Goal: Information Seeking & Learning: Learn about a topic

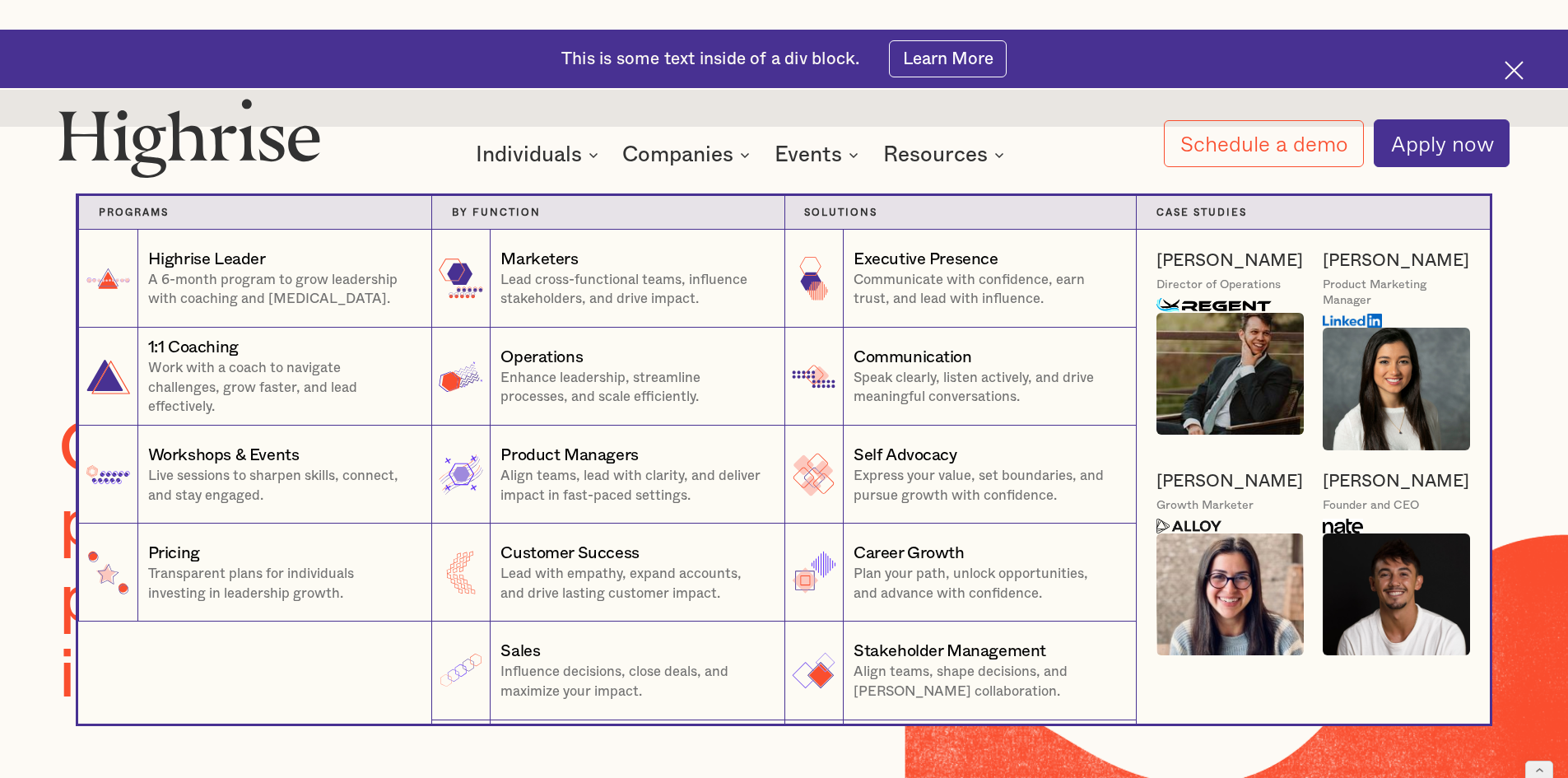
click at [551, 155] on div "Individuals" at bounding box center [529, 154] width 106 height 20
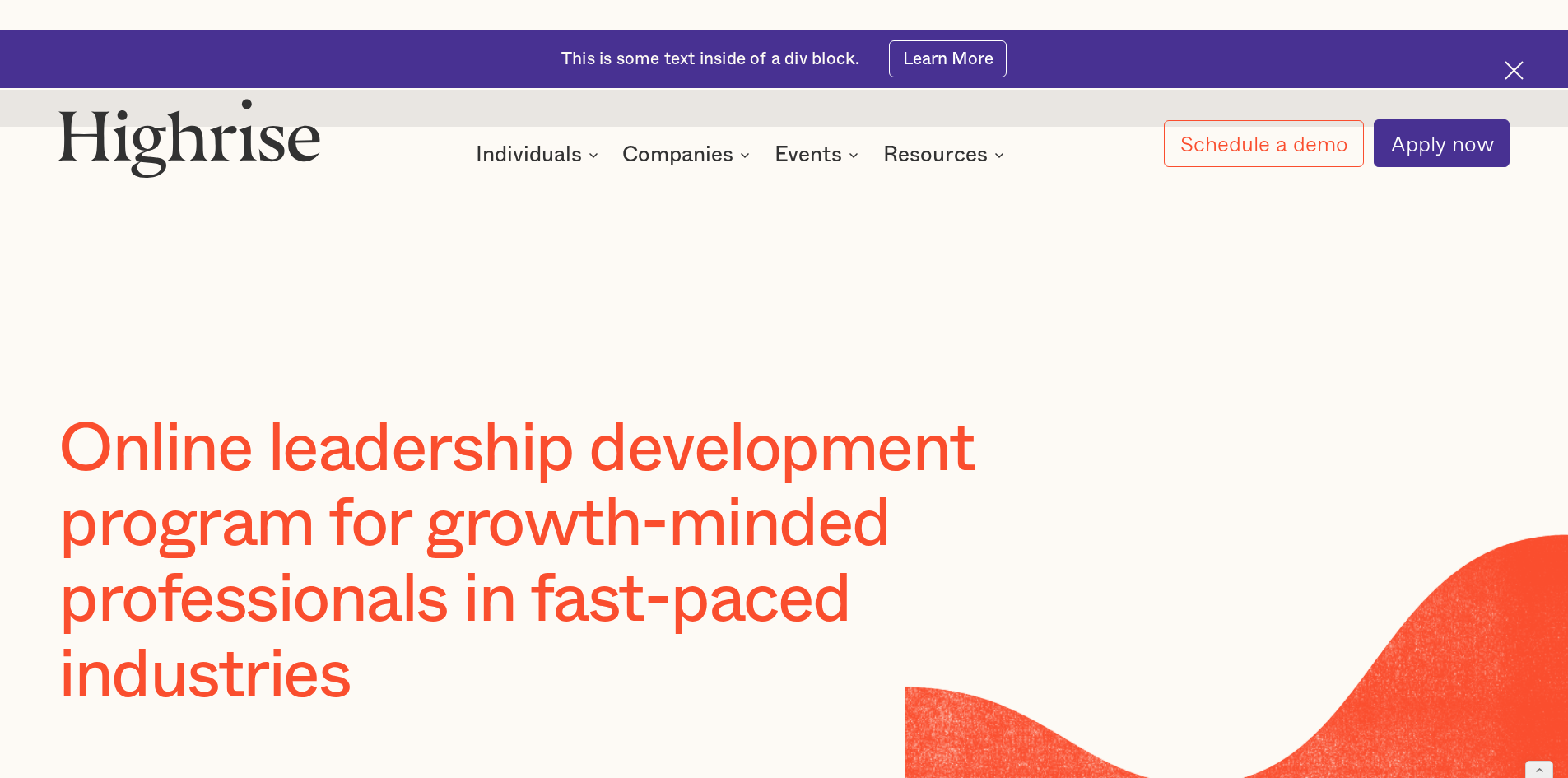
click at [551, 155] on div "Individuals" at bounding box center [529, 154] width 106 height 20
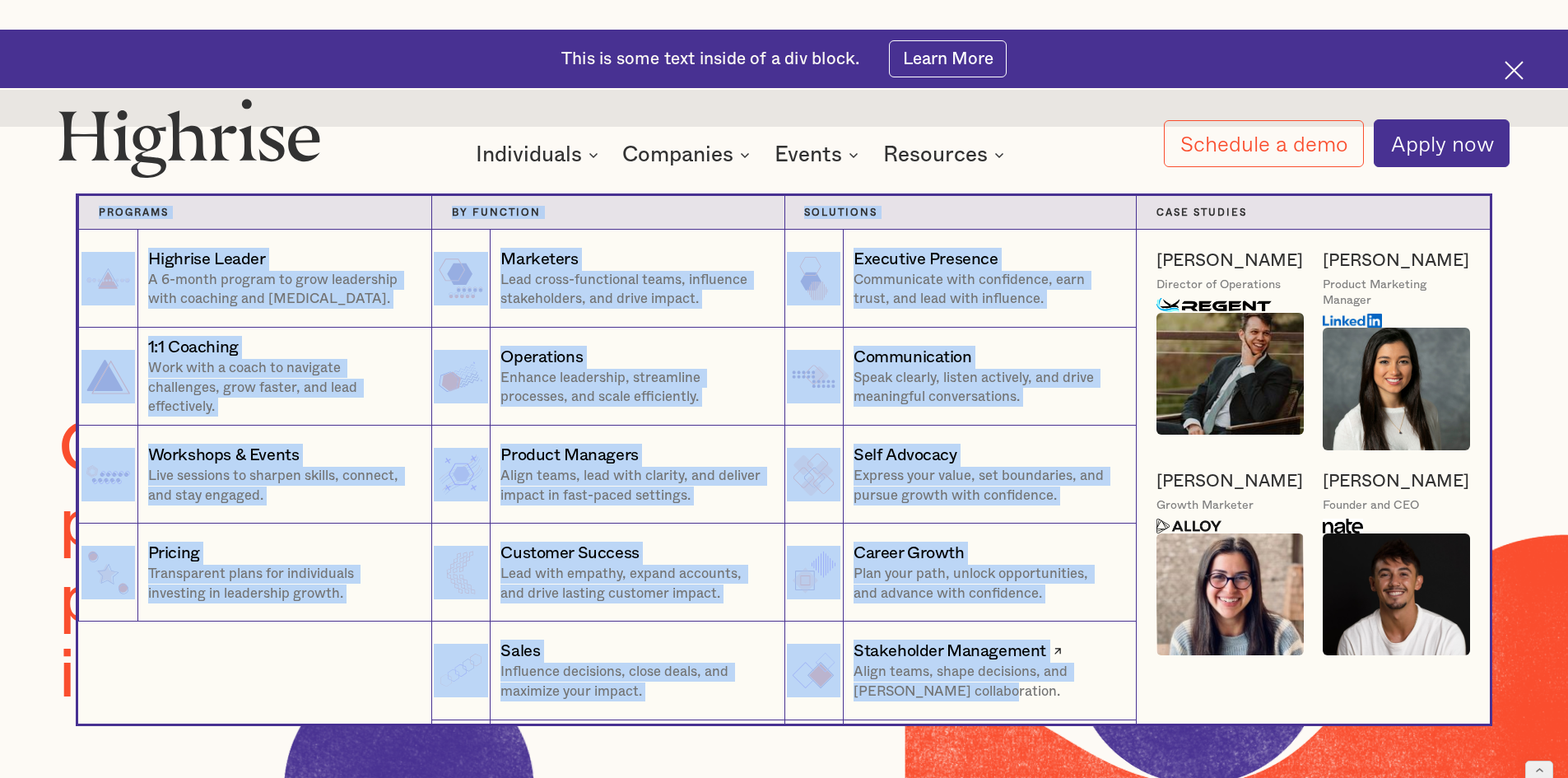
drag, startPoint x: 92, startPoint y: 217, endPoint x: 1061, endPoint y: 706, distance: 1085.4
click at [1061, 706] on div "Programs 1 Highrise Leader A 6-month program to grow leadership with coaching a…" at bounding box center [784, 460] width 1412 height 528
copy div "Programs 1 Highrise Leader A 6-month program to grow leadership with coaching a…"
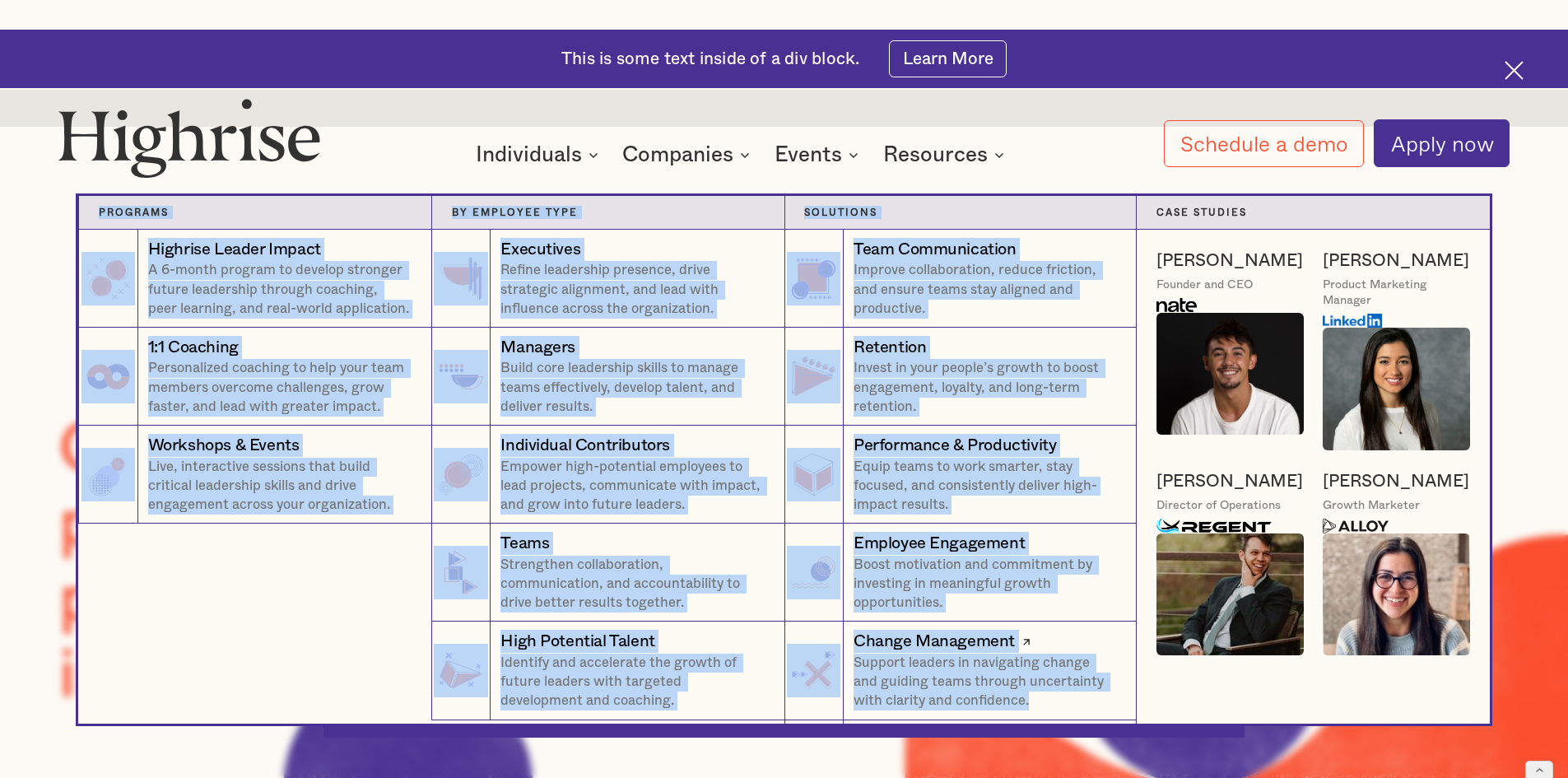
drag, startPoint x: 91, startPoint y: 212, endPoint x: 1089, endPoint y: 720, distance: 1119.9
click at [1089, 720] on div "Programs 4 Highrise Leader Impact Program A 6-month program to develop stronger…" at bounding box center [784, 460] width 1412 height 528
click at [1089, 720] on link "Change Management Support leaders in navigating change and guiding teams throug…" at bounding box center [961, 670] width 353 height 98
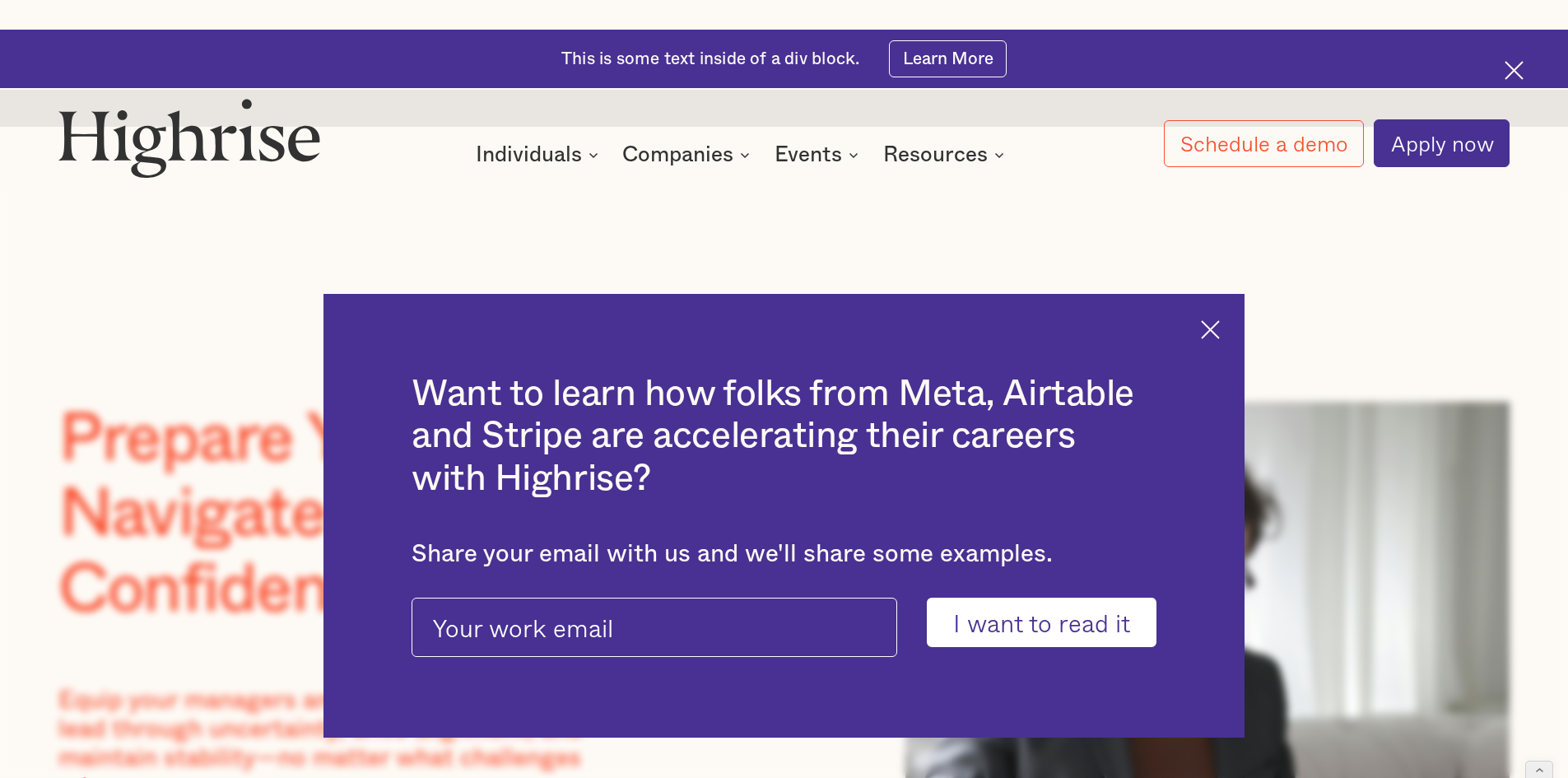
click at [1220, 320] on img at bounding box center [1210, 330] width 19 height 19
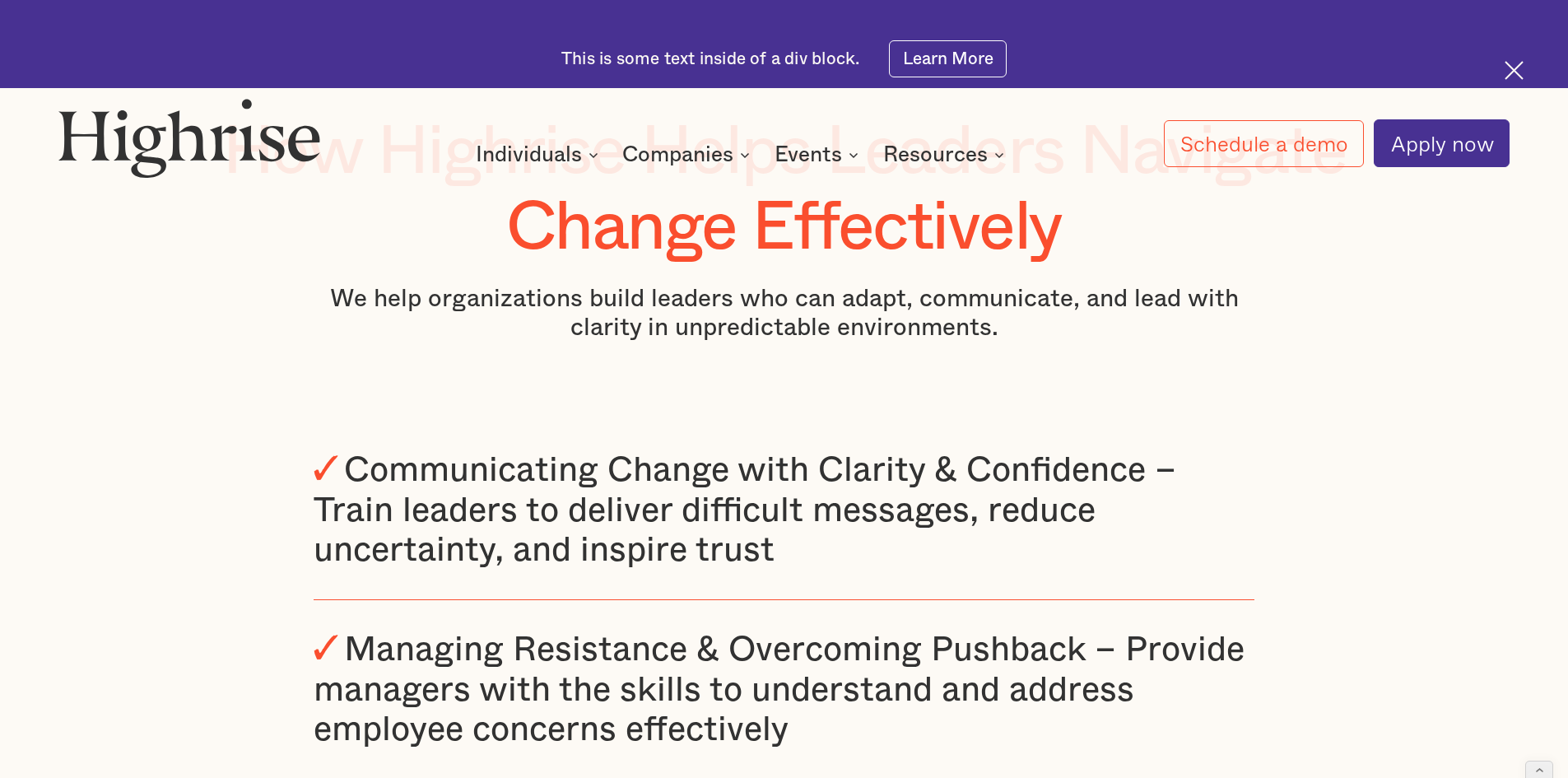
scroll to position [2274, 0]
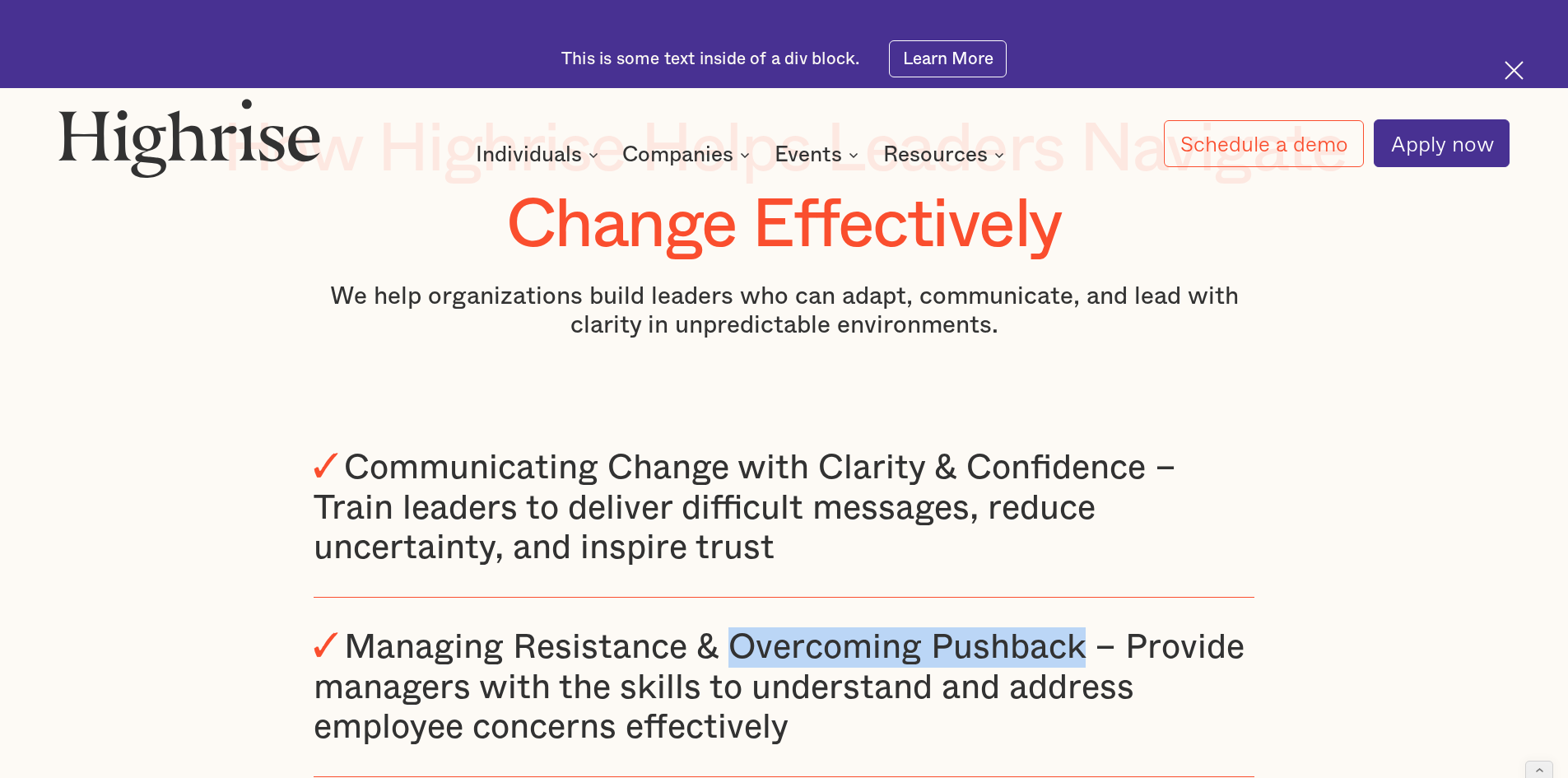
drag, startPoint x: 732, startPoint y: 568, endPoint x: 1082, endPoint y: 579, distance: 350.2
click at [1082, 630] on div "Managing Resistance & Overcoming Pushback – Provide managers with the skills to…" at bounding box center [778, 686] width 931 height 114
copy div "Overcoming Pushback"
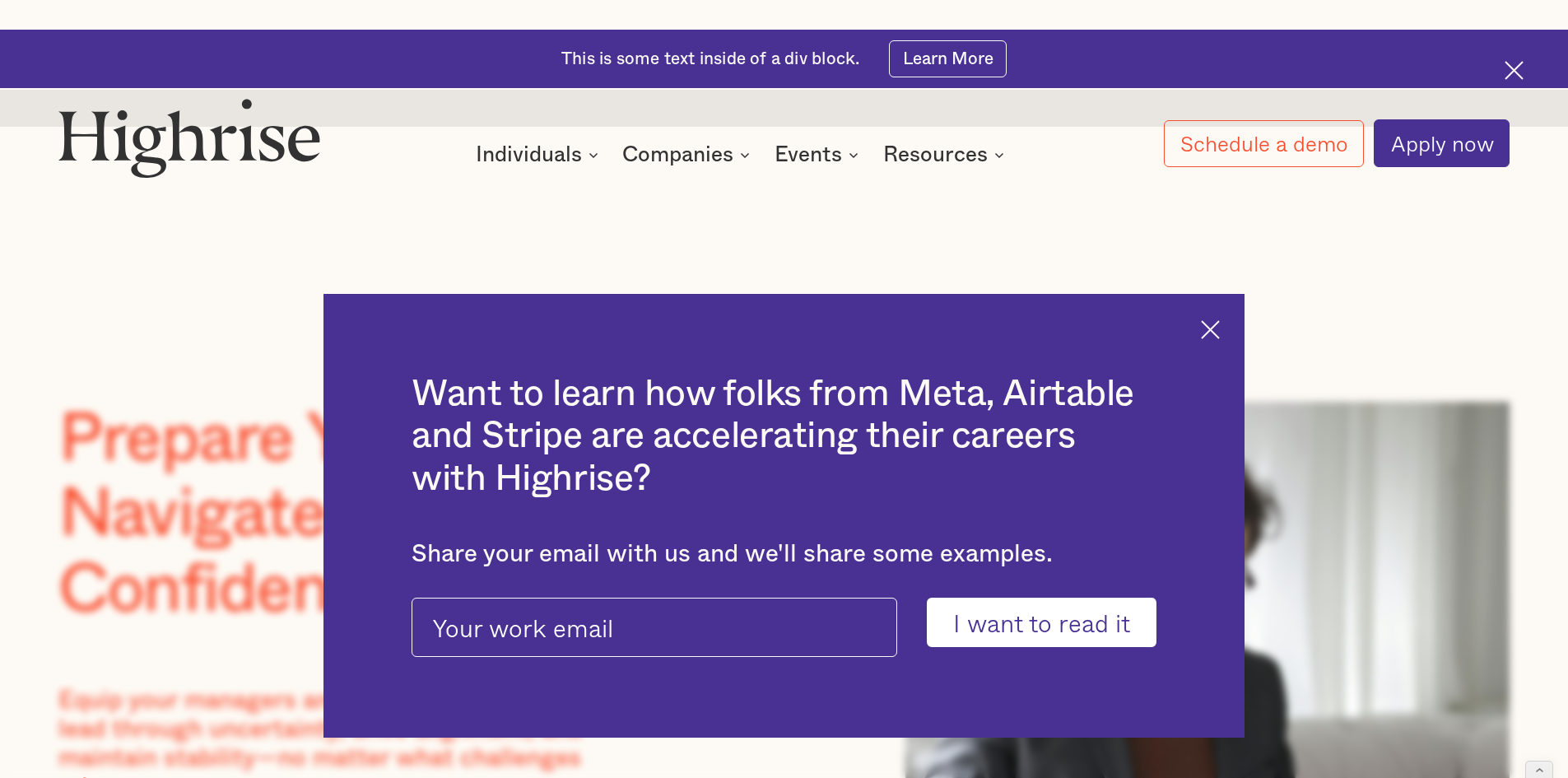
click at [1217, 320] on img at bounding box center [1210, 330] width 19 height 19
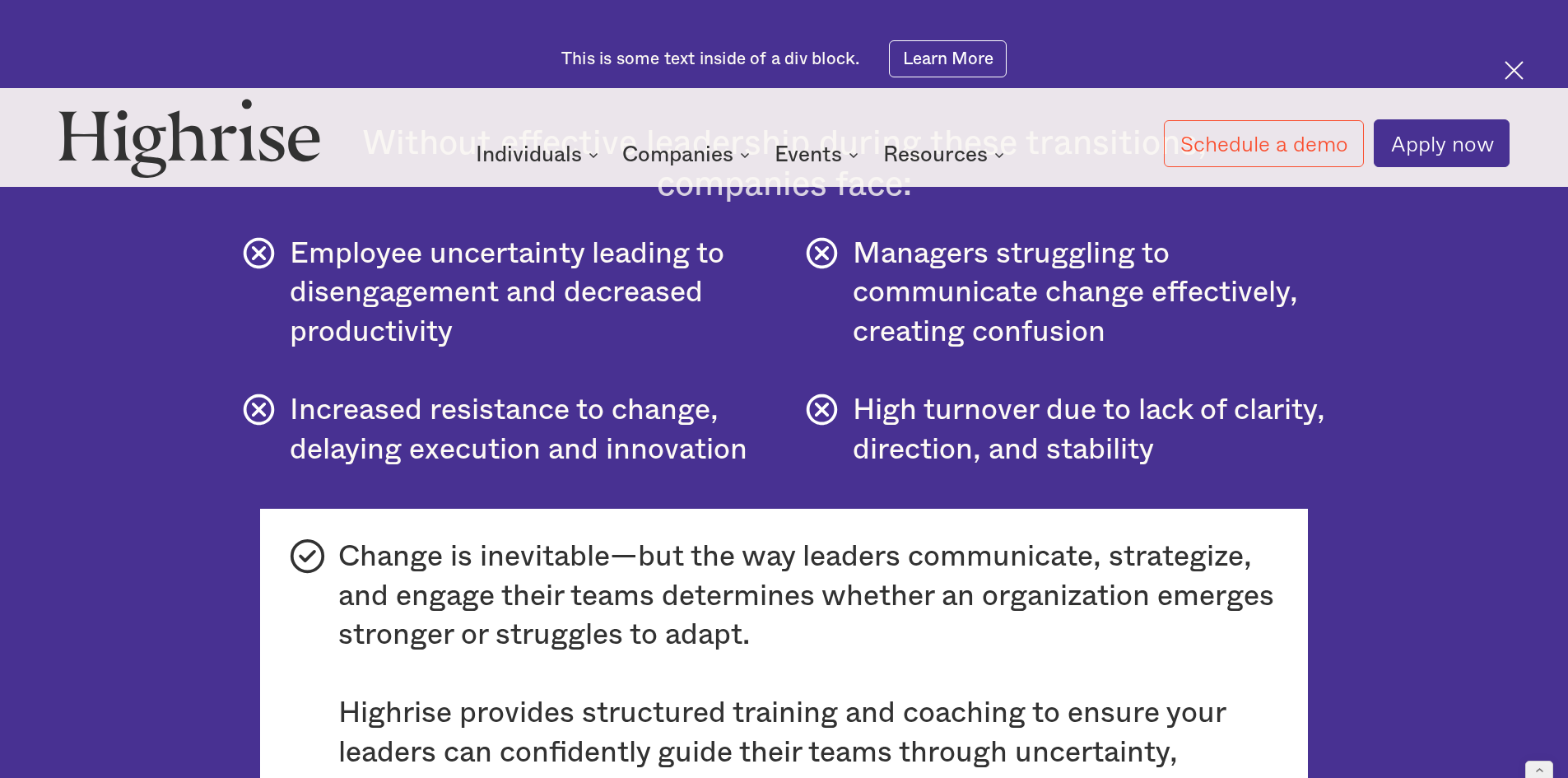
scroll to position [1379, 0]
drag, startPoint x: 860, startPoint y: 327, endPoint x: 1040, endPoint y: 326, distance: 180.0
click at [1040, 390] on div "High turnover due to lack of clarity, direction, and stability" at bounding box center [1090, 429] width 475 height 78
copy div "High turnover"
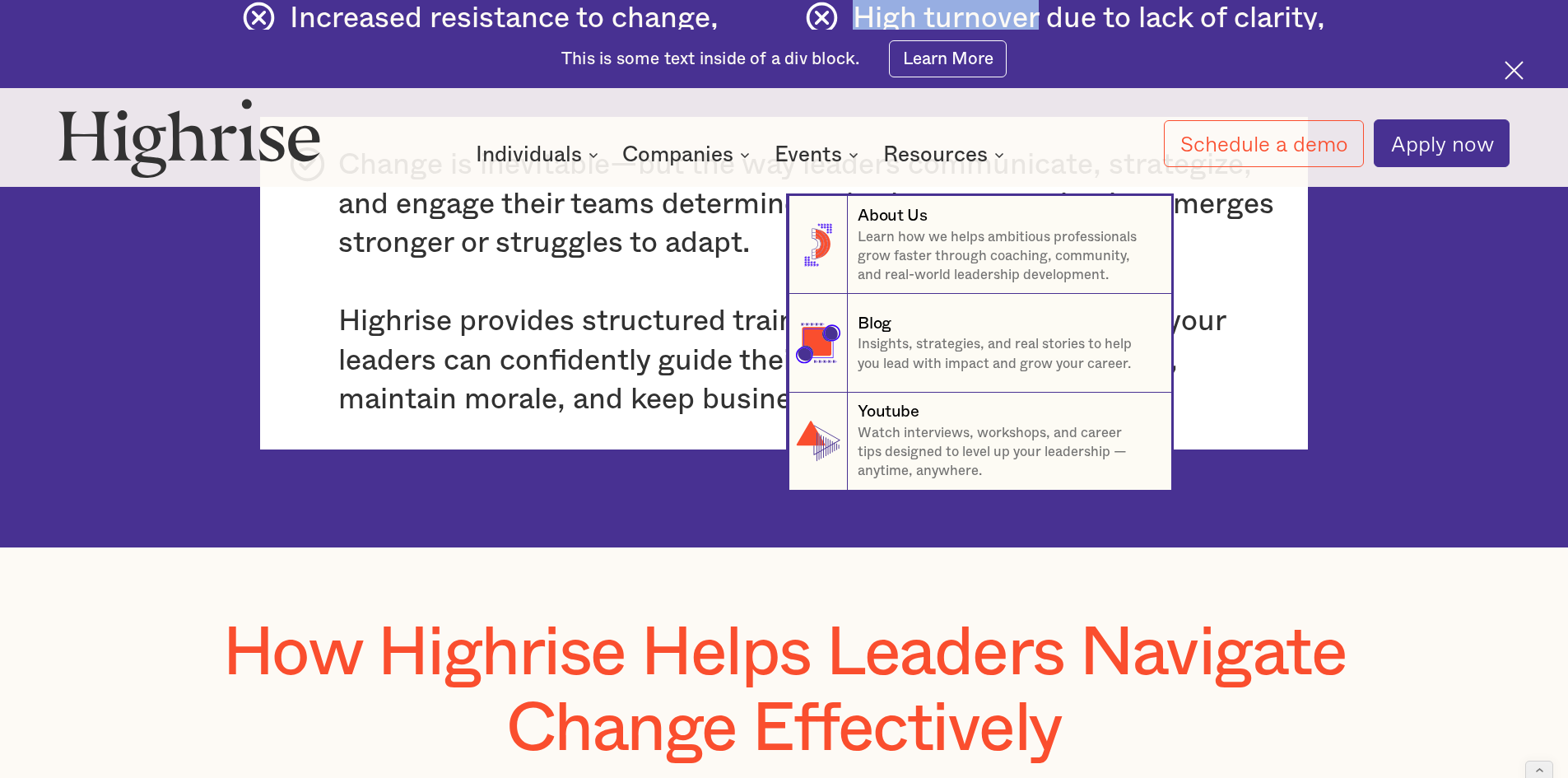
scroll to position [2001, 0]
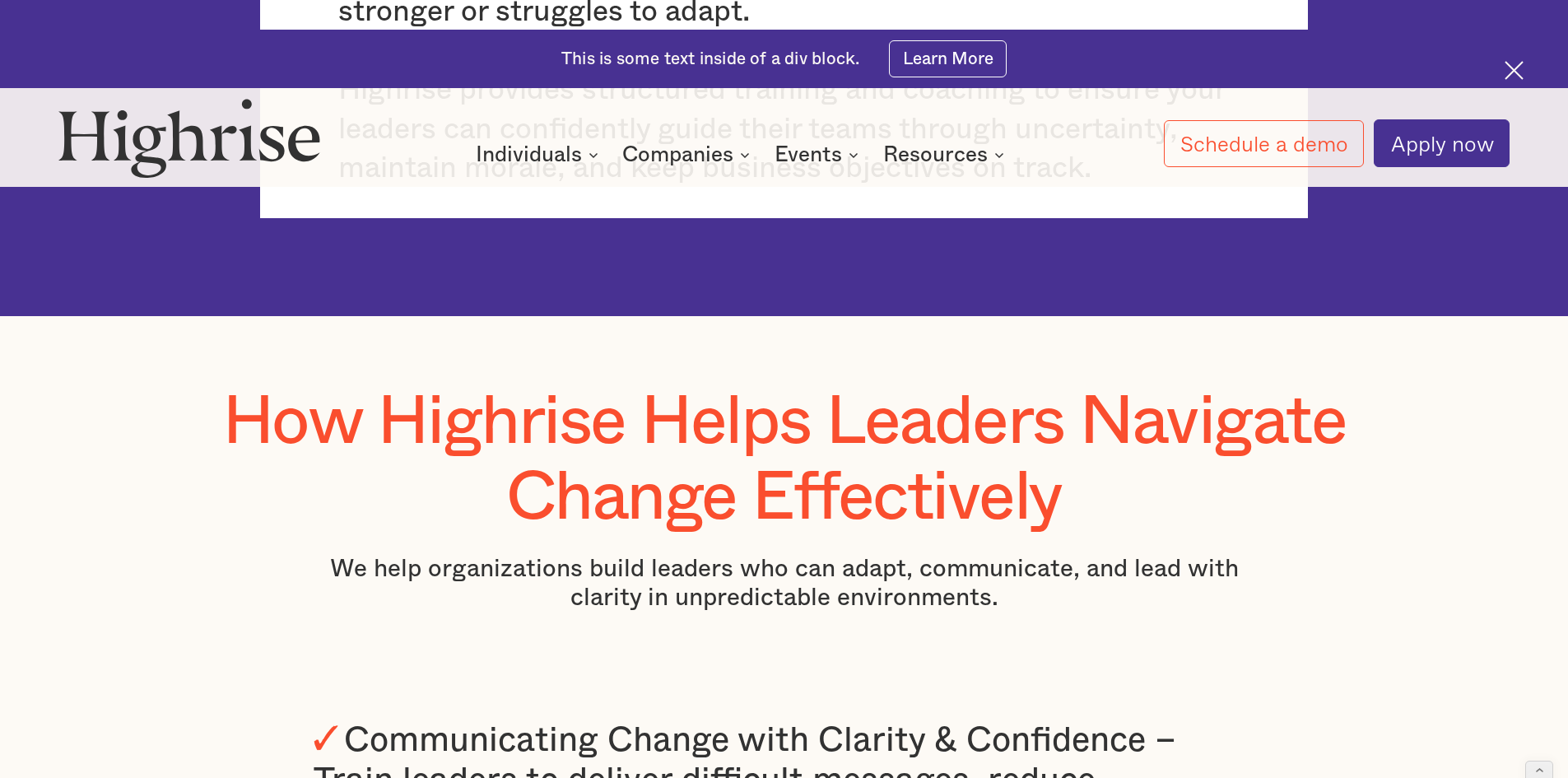
click at [674, 555] on p "We help organizations build leaders who can adapt, communicate, and lead with c…" at bounding box center [784, 584] width 941 height 58
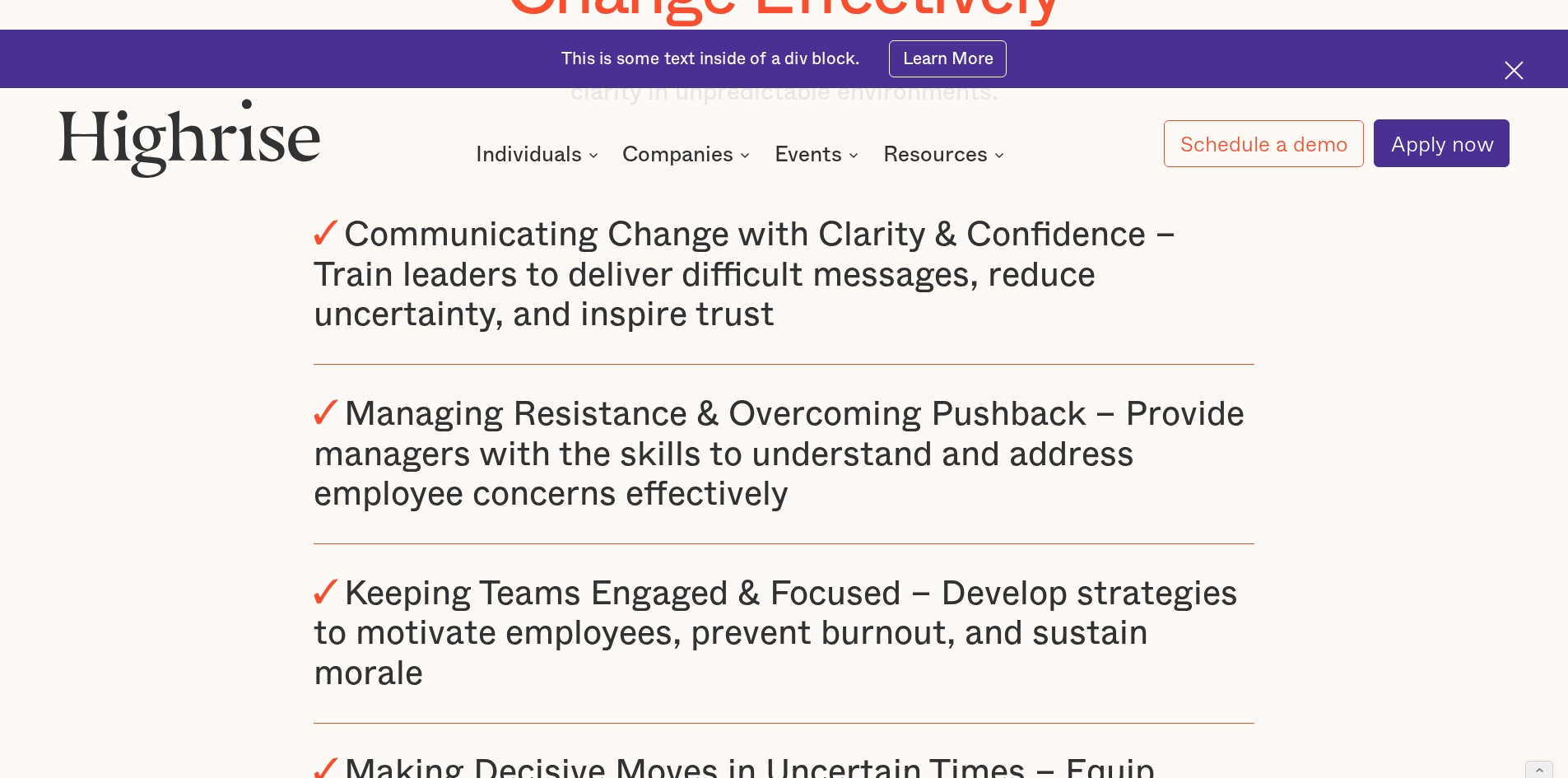
scroll to position [2508, 0]
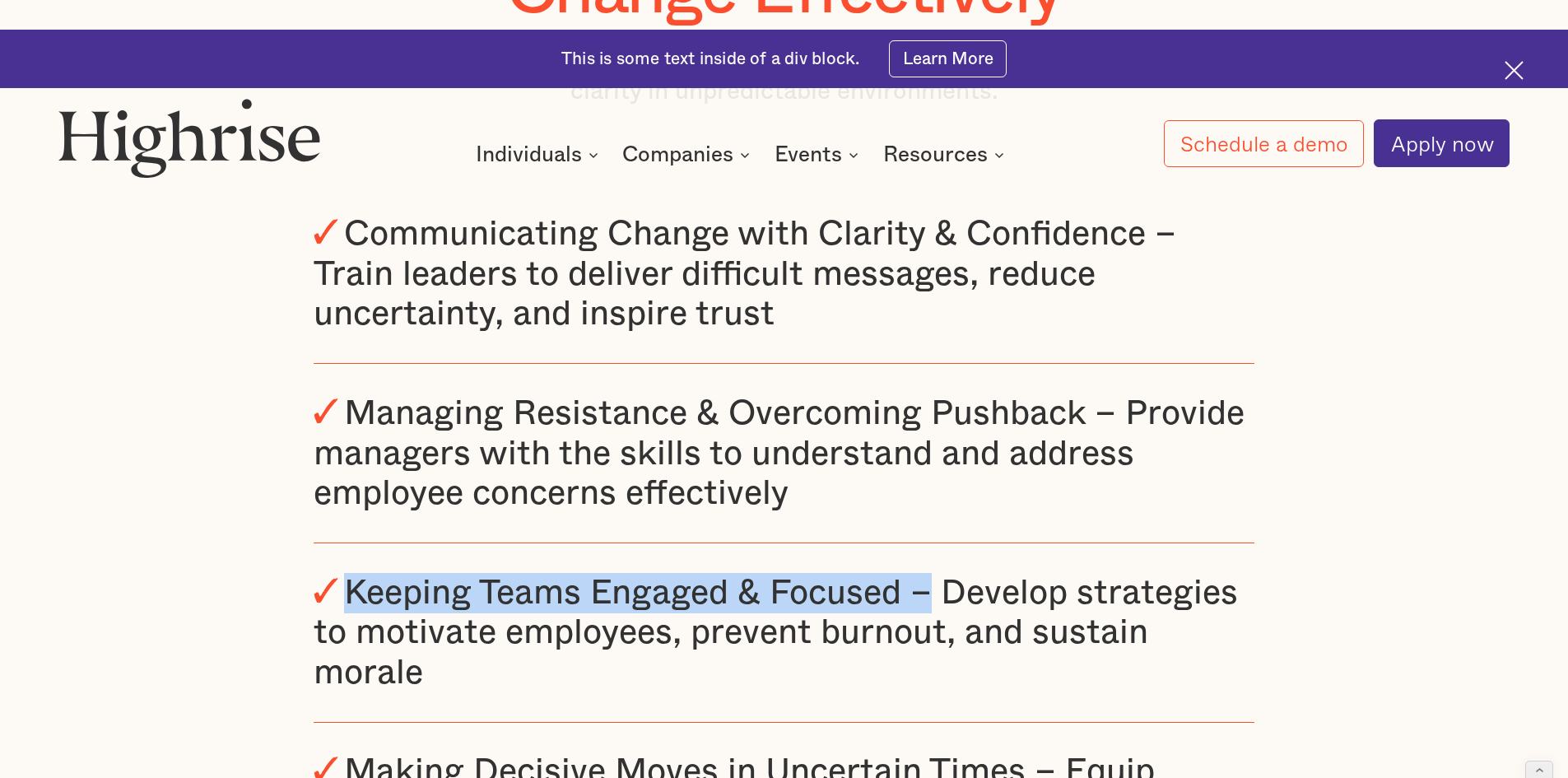
drag, startPoint x: 347, startPoint y: 520, endPoint x: 935, endPoint y: 487, distance: 588.9
click at [935, 543] on div "Keeping Teams Engaged & Focused – Develop strategies to motivate employees, pre…" at bounding box center [784, 633] width 941 height 180
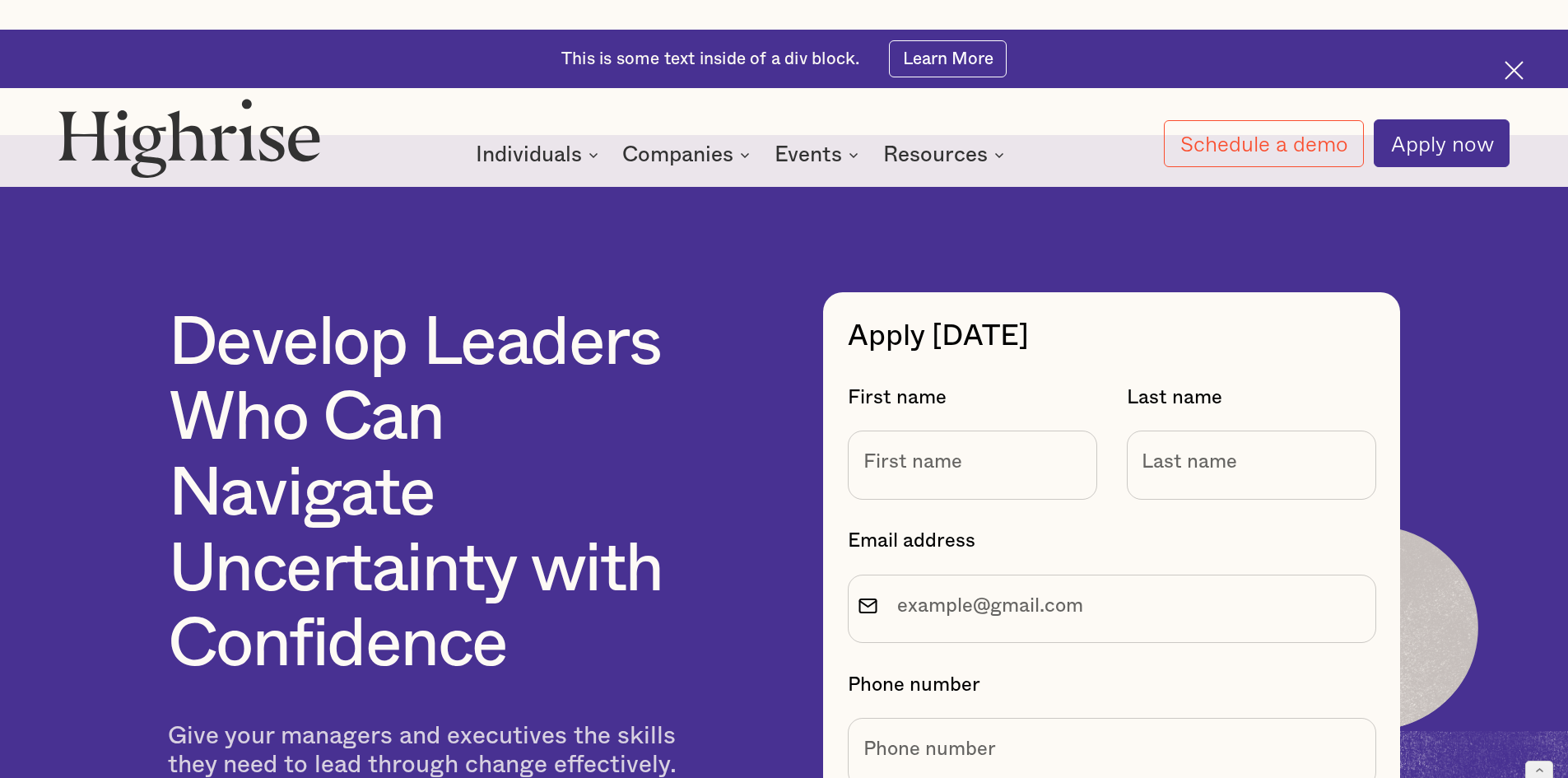
scroll to position [10029, 0]
click at [938, 452] on input "Email address" at bounding box center [973, 463] width 250 height 68
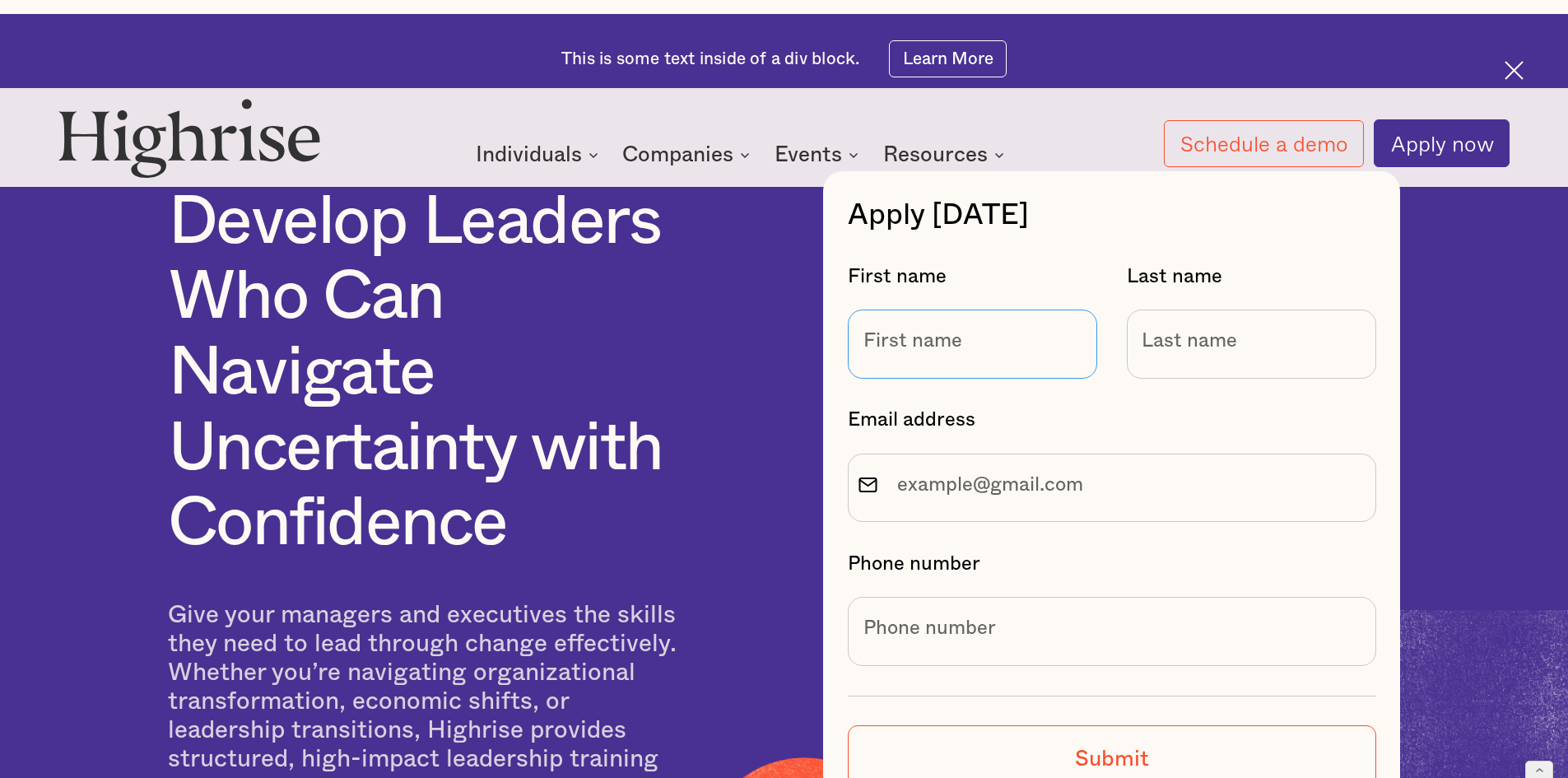
scroll to position [10151, 0]
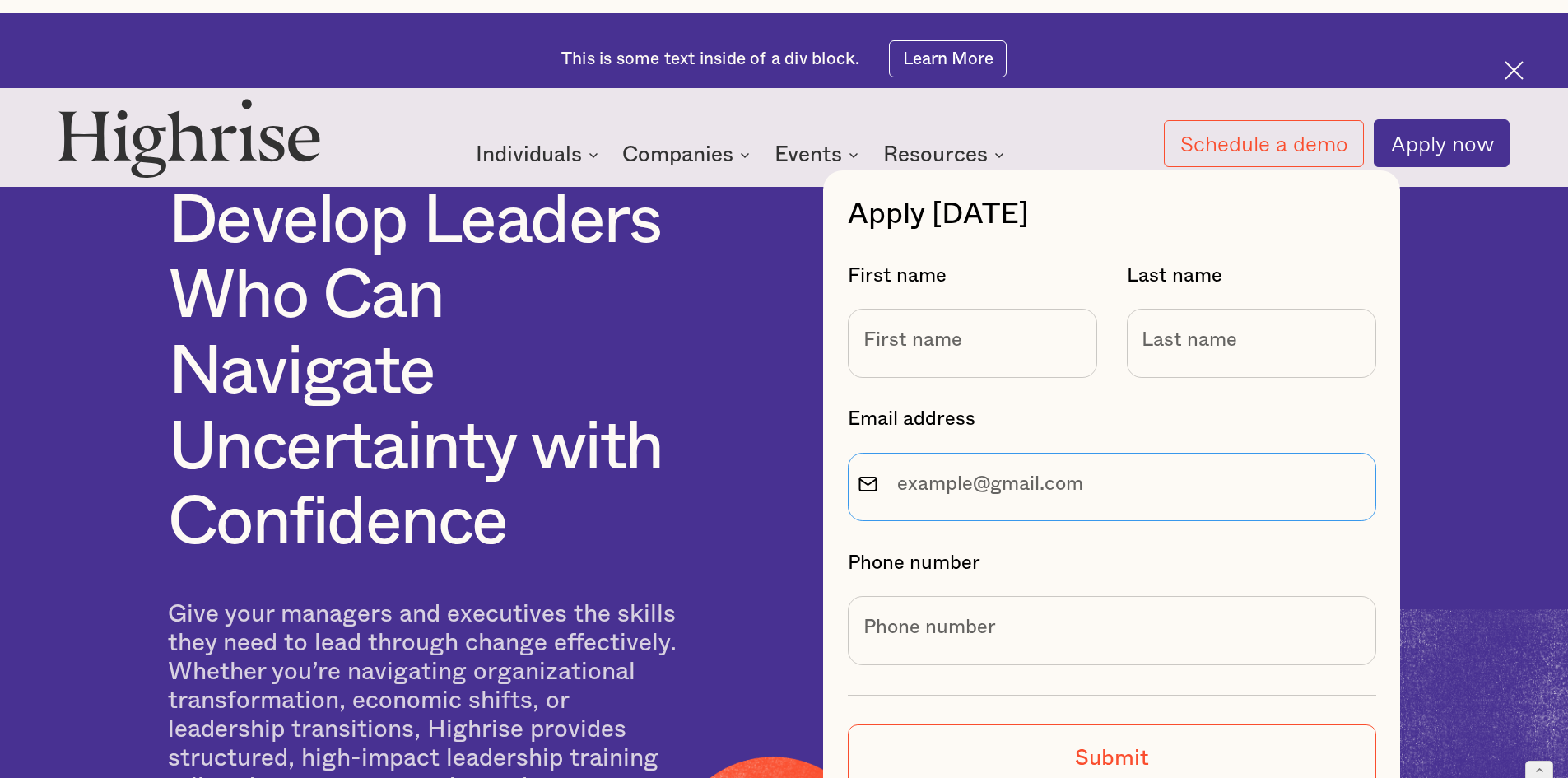
click at [936, 462] on input "Solutions For Companies Change Management Form" at bounding box center [1113, 487] width 529 height 68
click at [893, 644] on input "Phone number" at bounding box center [1113, 630] width 529 height 68
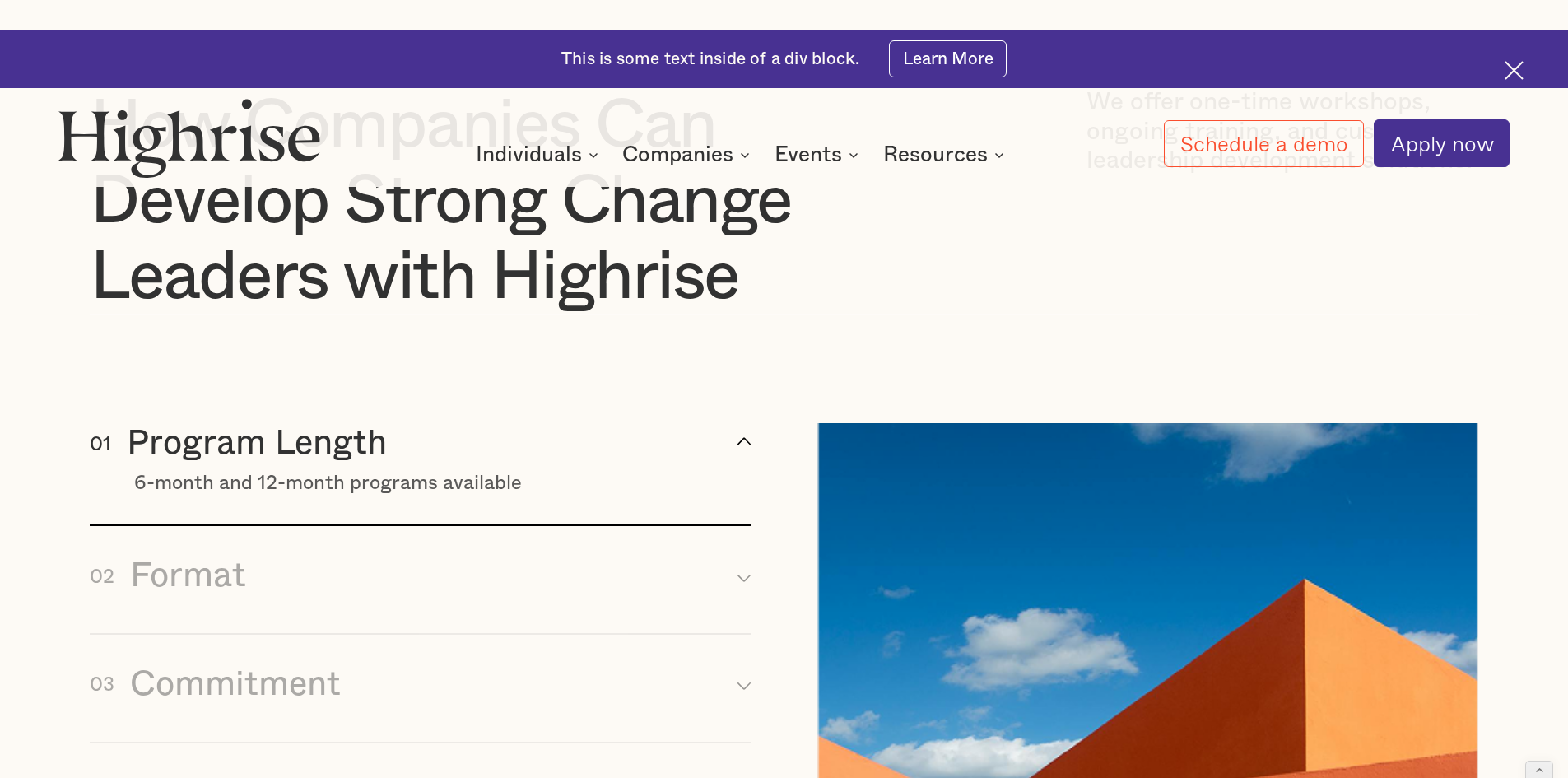
scroll to position [9015, 0]
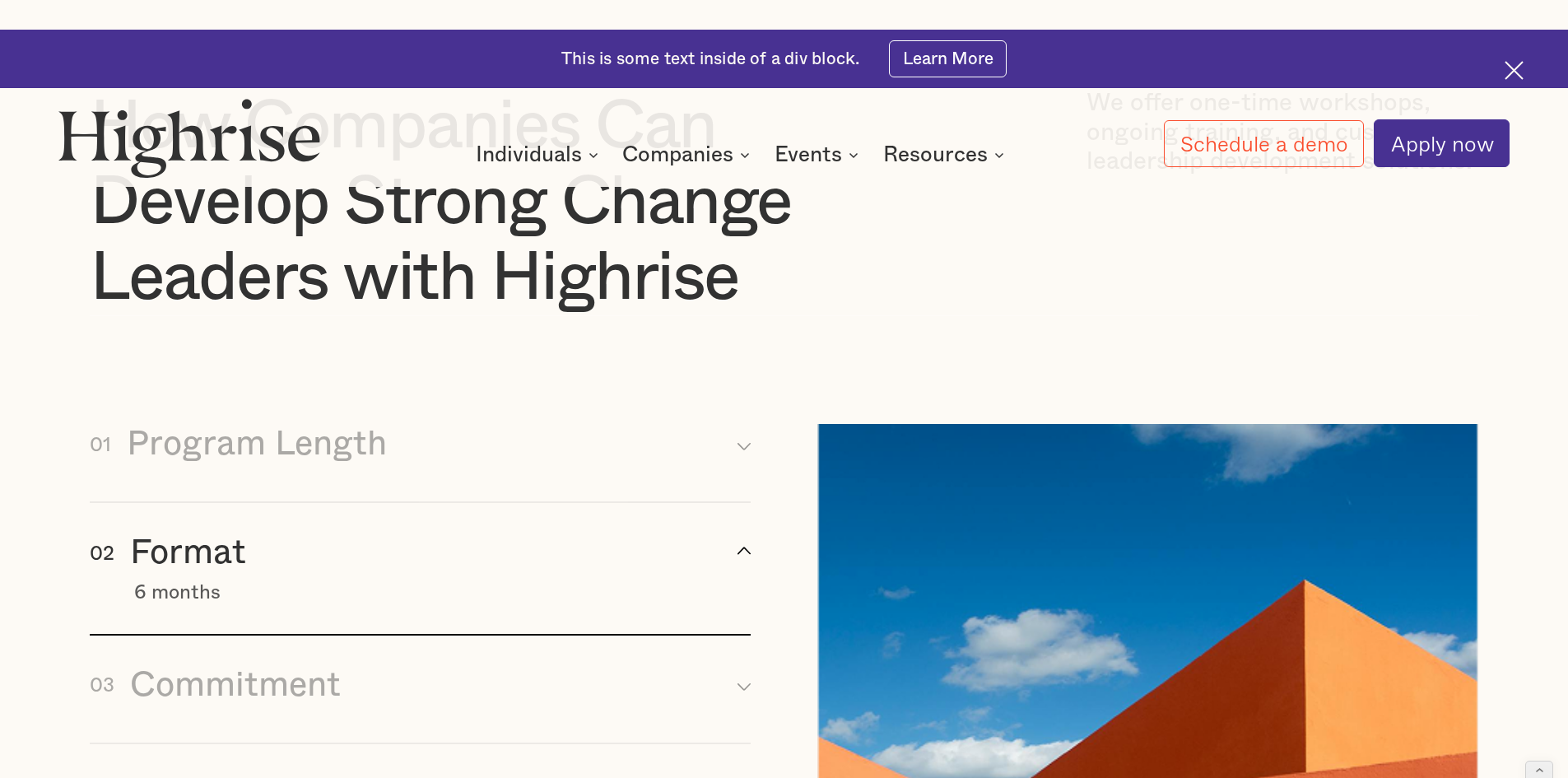
click at [619, 552] on div "02 Format arrow_up [#337] Created with Sketch." at bounding box center [421, 556] width 661 height 48
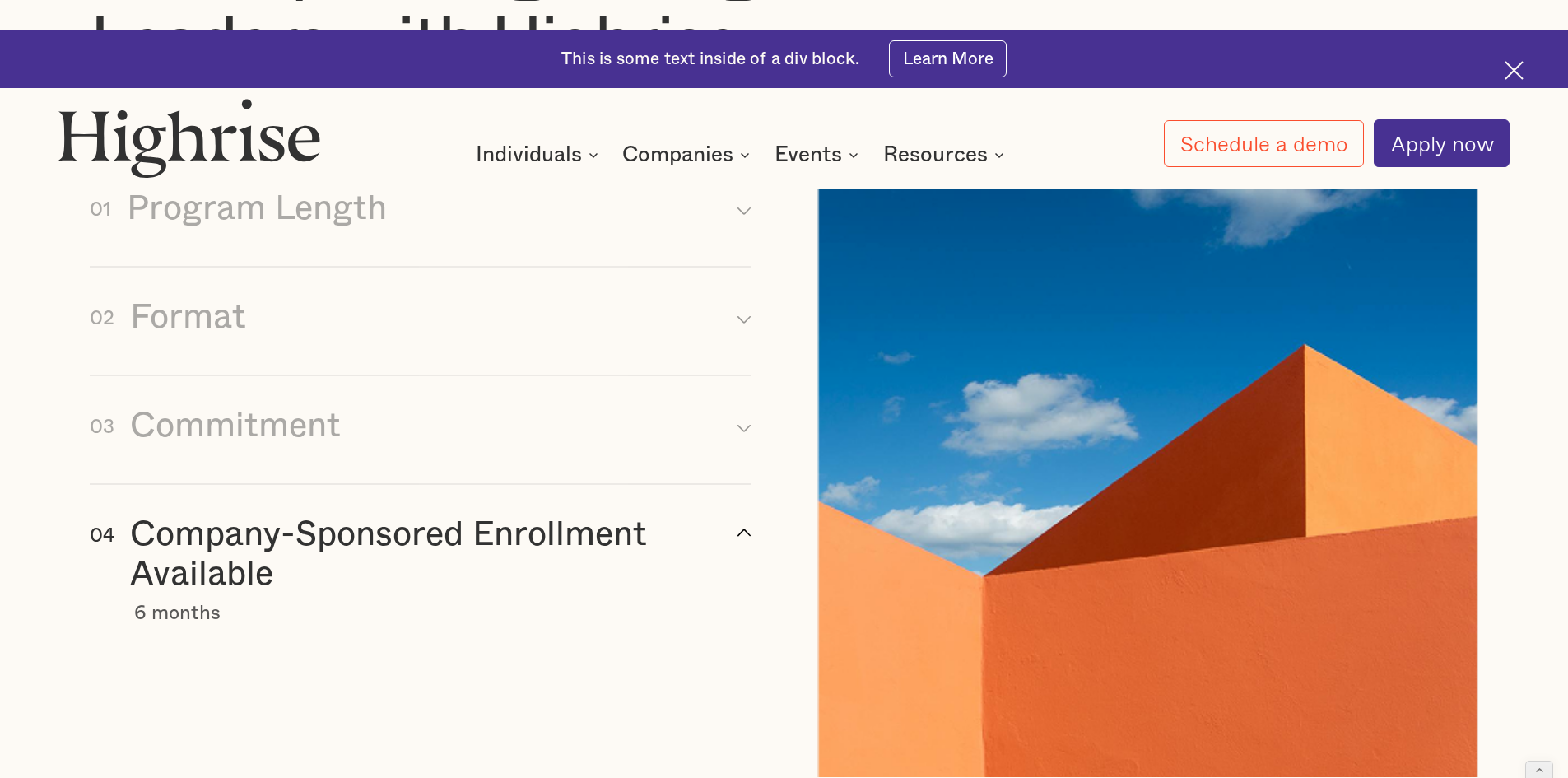
scroll to position [9253, 0]
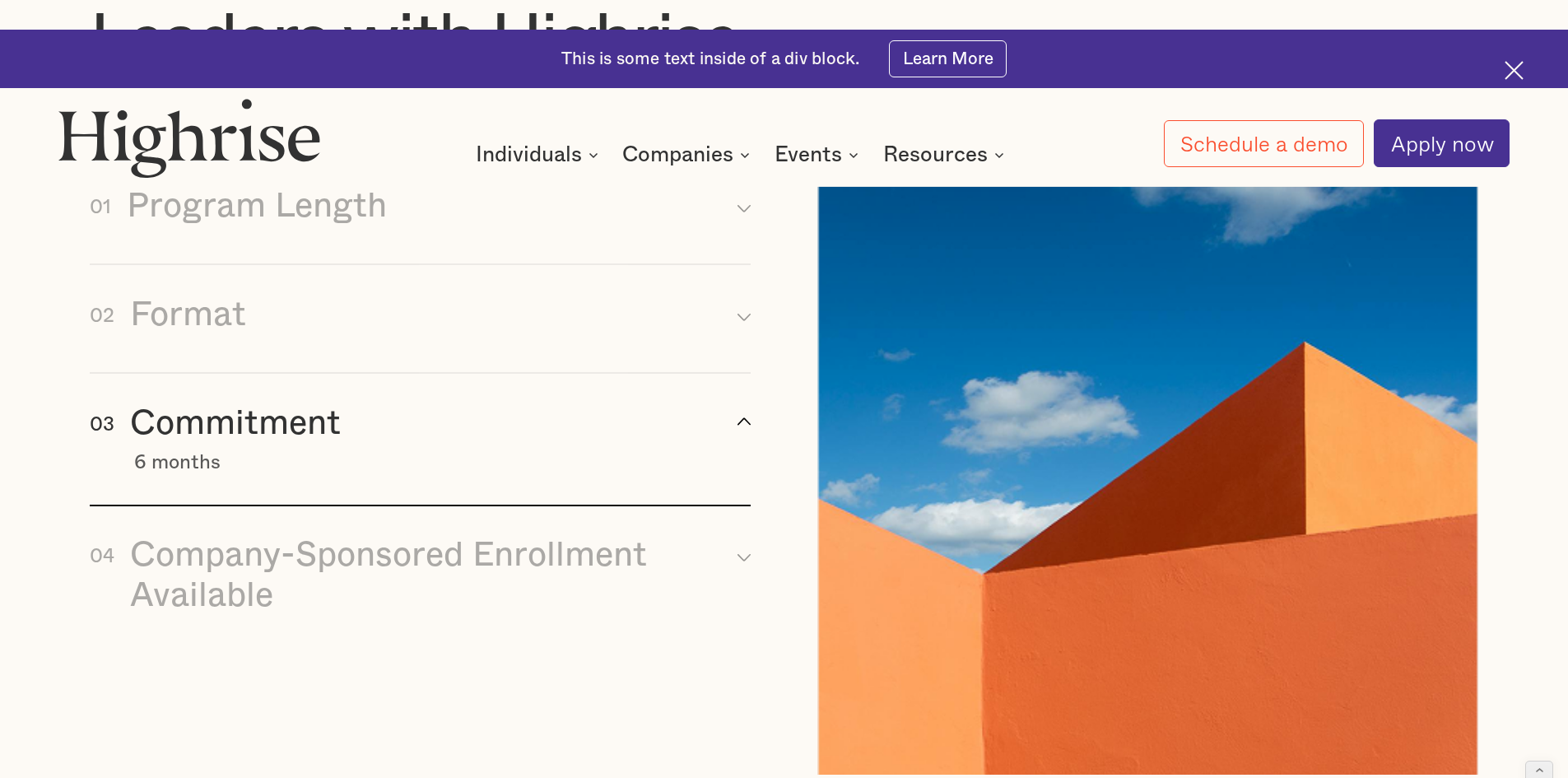
click at [665, 451] on div "6 months" at bounding box center [443, 462] width 618 height 24
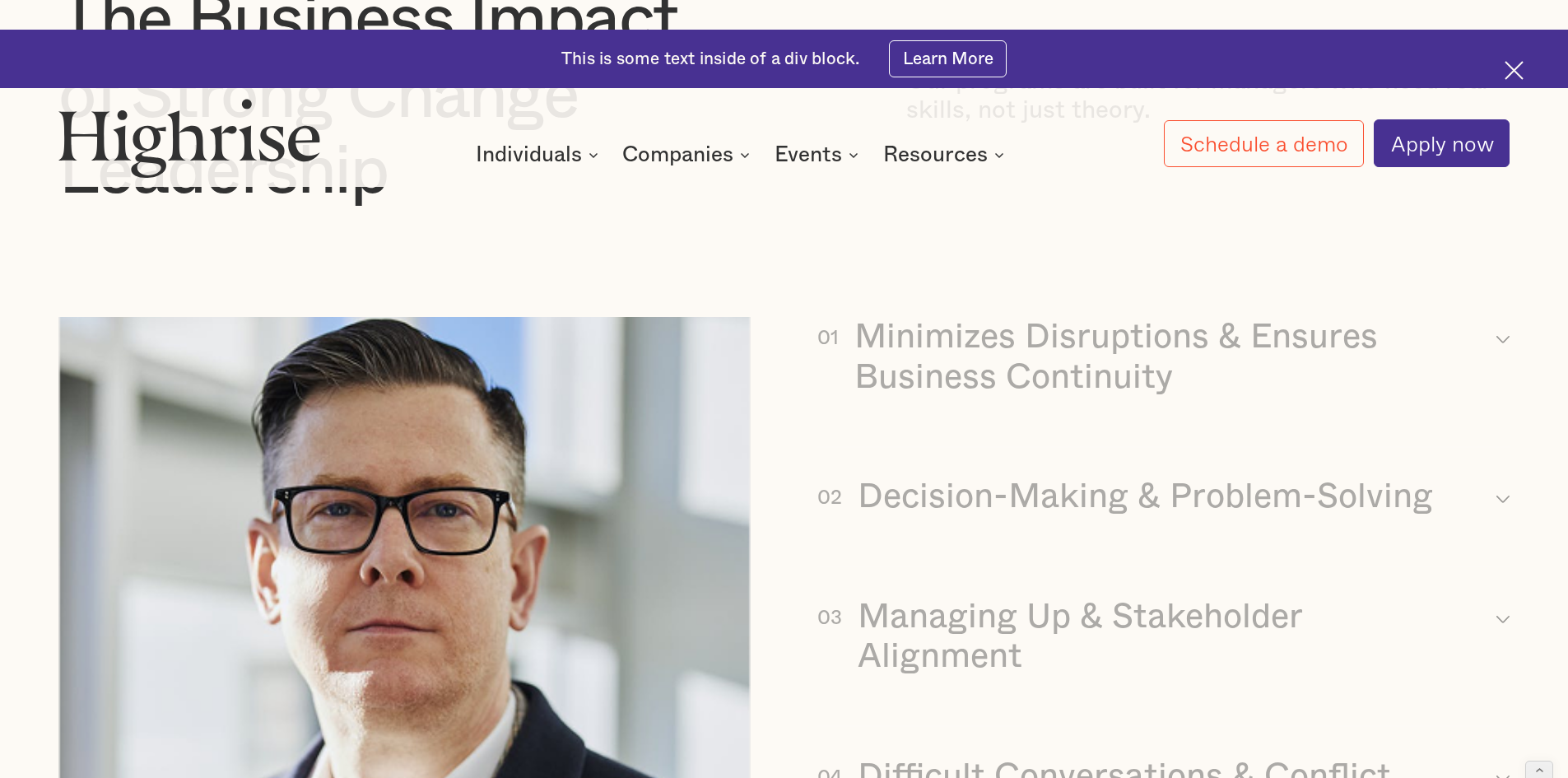
scroll to position [3852, 0]
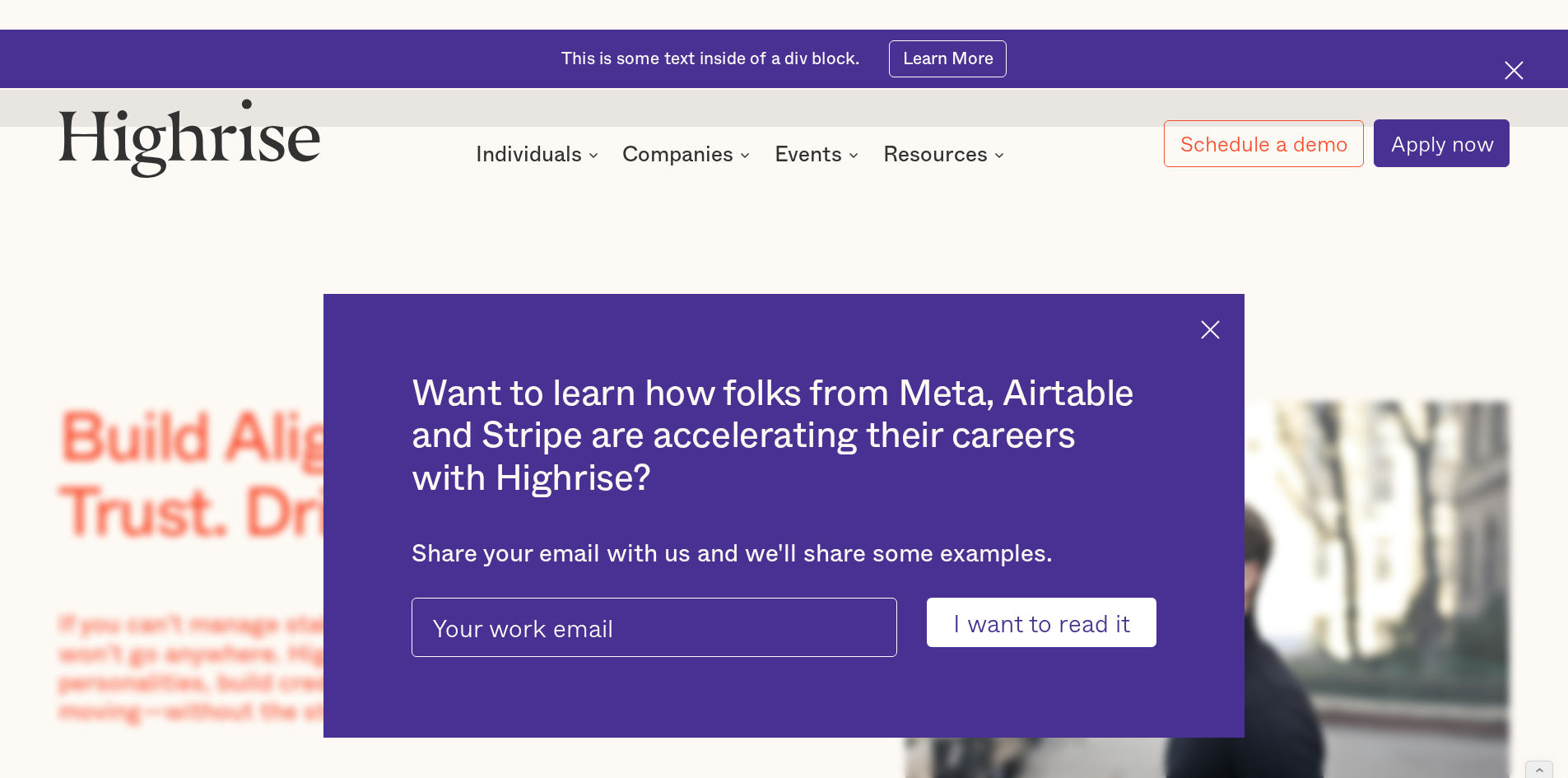
click at [1219, 320] on img at bounding box center [1210, 330] width 19 height 19
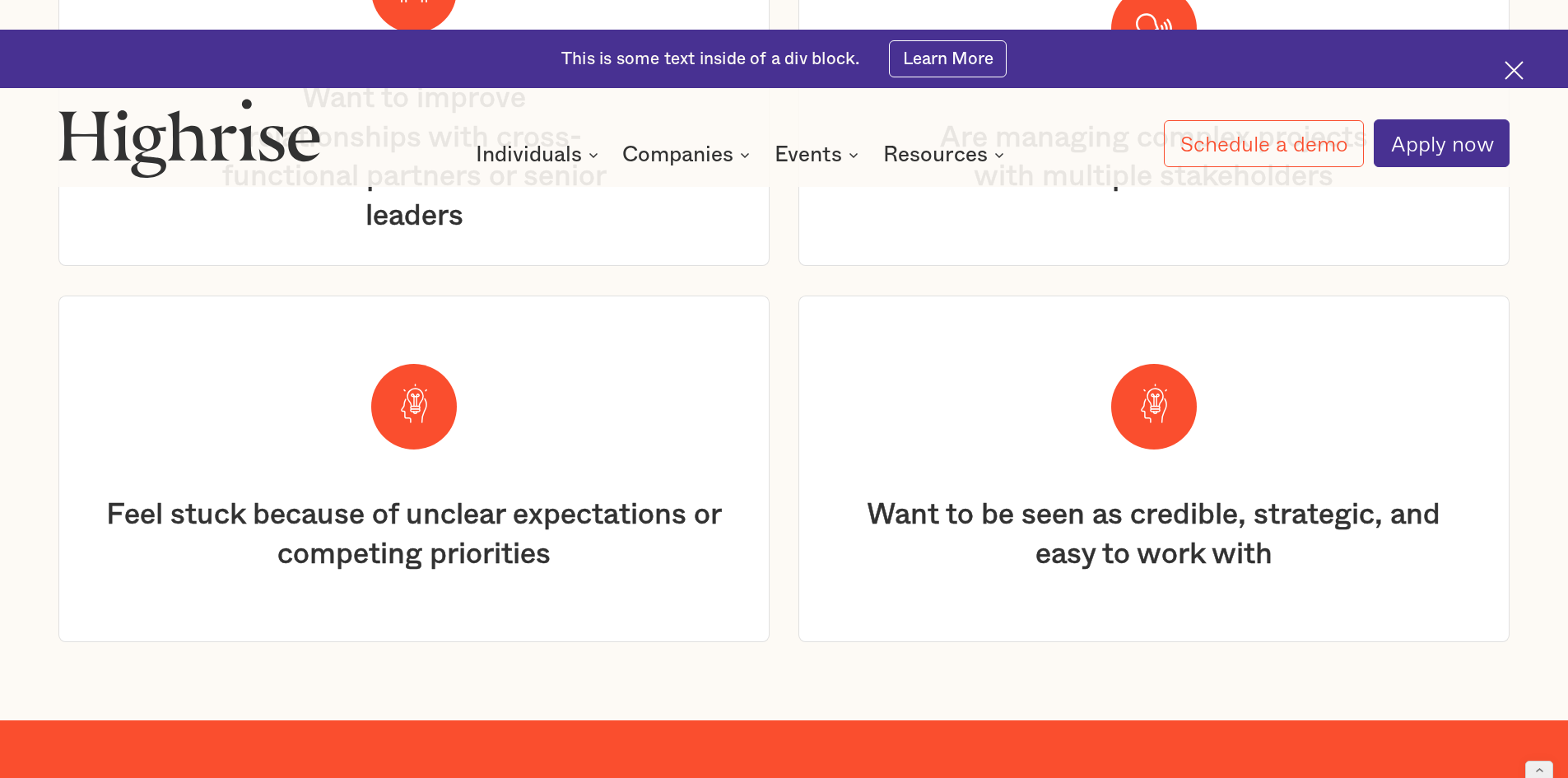
scroll to position [4046, 0]
